Goal: Information Seeking & Learning: Learn about a topic

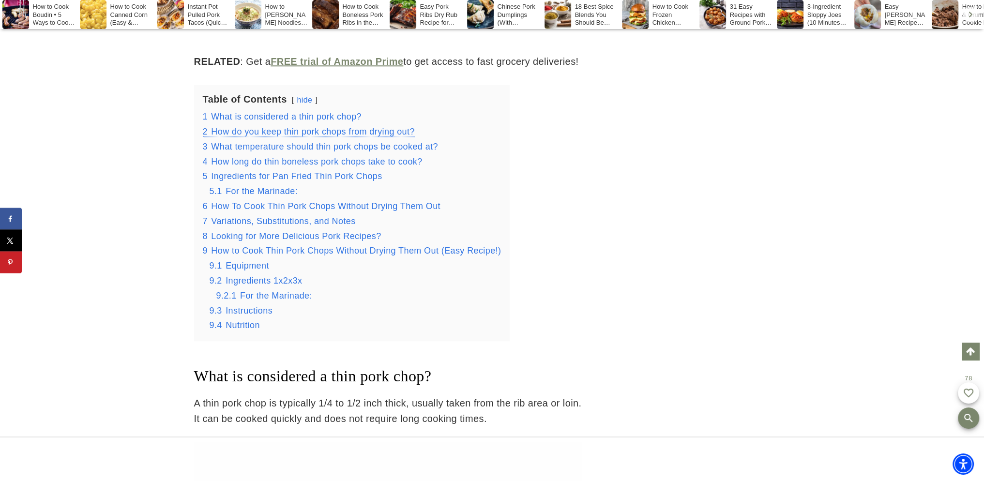
click at [238, 131] on span "How do you keep thin pork chops from drying out?" at bounding box center [312, 132] width 203 height 10
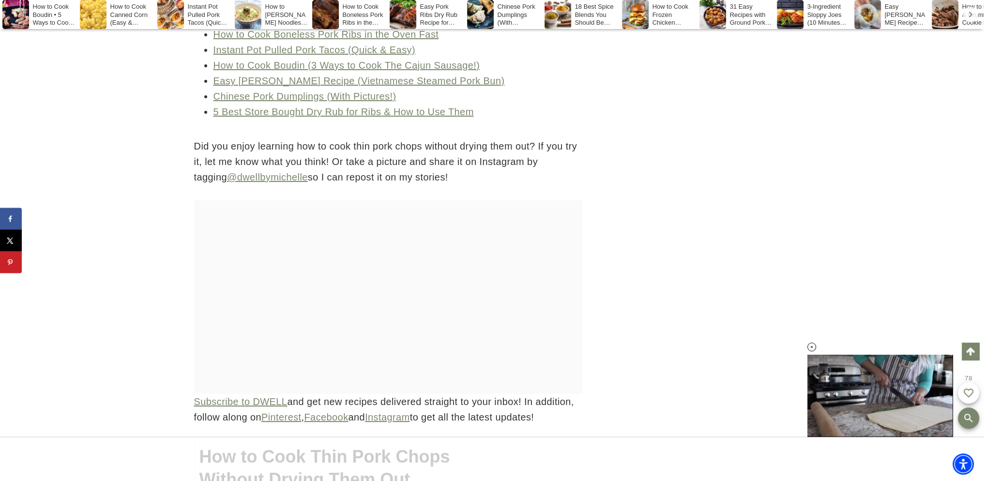
scroll to position [5018, 0]
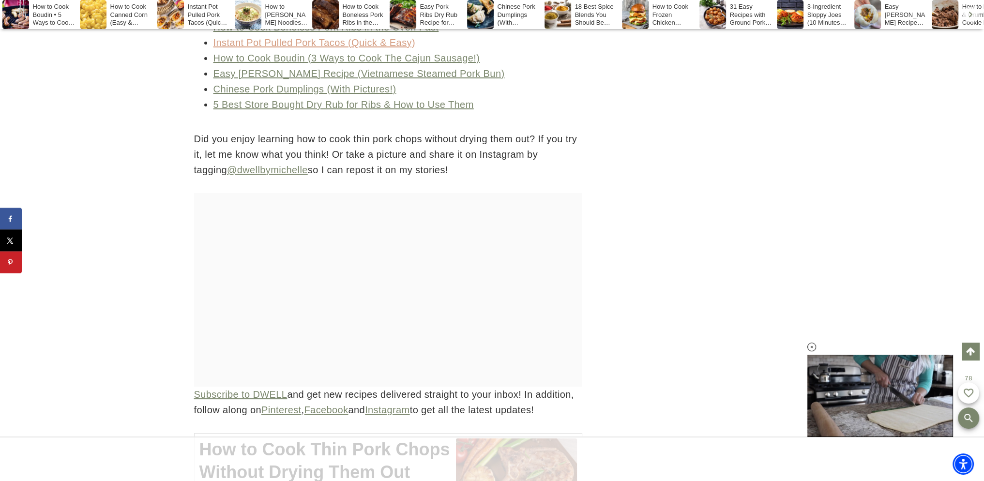
click at [271, 48] on link "Instant Pot Pulled Pork Tacos (Quick & Easy)" at bounding box center [314, 42] width 202 height 11
